Goal: Transaction & Acquisition: Subscribe to service/newsletter

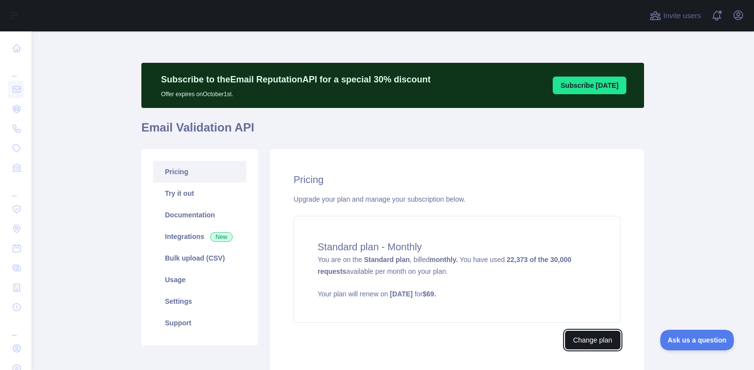
click at [572, 334] on button "Change plan" at bounding box center [592, 340] width 55 height 19
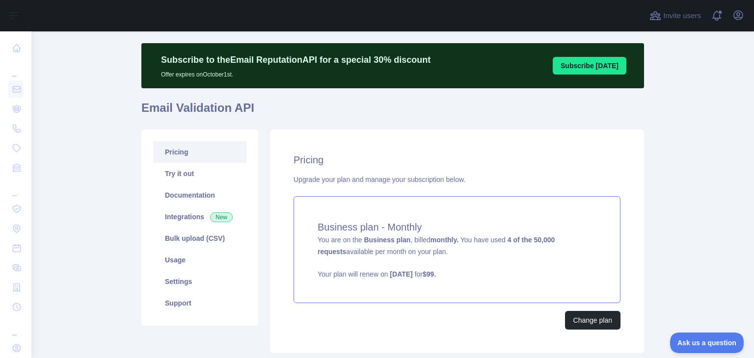
scroll to position [87, 0]
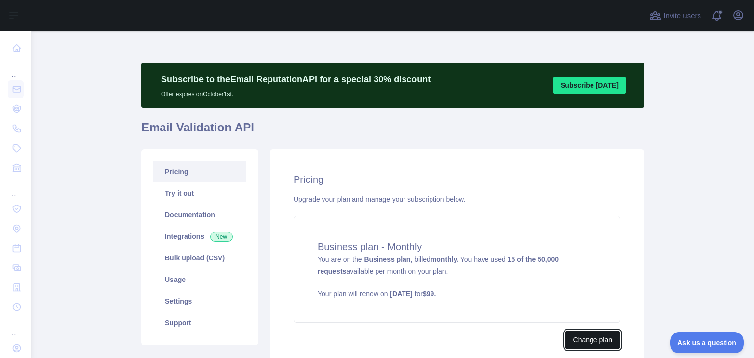
click at [580, 340] on button "Change plan" at bounding box center [592, 340] width 55 height 19
